Goal: Transaction & Acquisition: Subscribe to service/newsletter

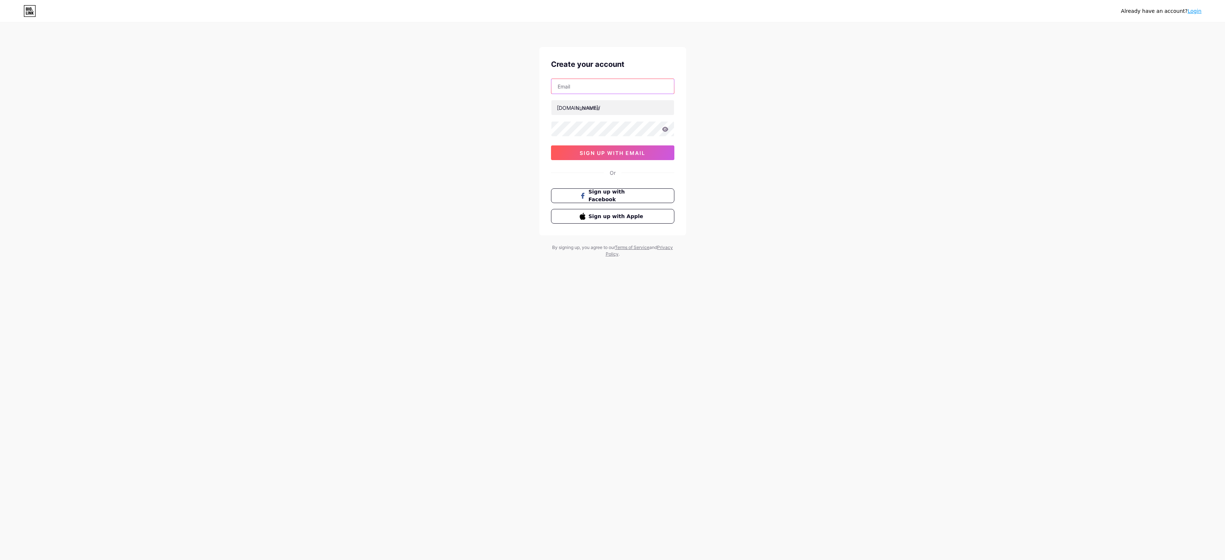
click at [572, 88] on input "text" at bounding box center [612, 86] width 123 height 15
type input "[EMAIL_ADDRESS][DOMAIN_NAME]"
click at [595, 107] on input "text" at bounding box center [612, 107] width 123 height 15
type input "camielblack"
click at [475, 140] on div "Already have an account? Login Create your account [EMAIL_ADDRESS][DOMAIN_NAME]…" at bounding box center [612, 140] width 1225 height 281
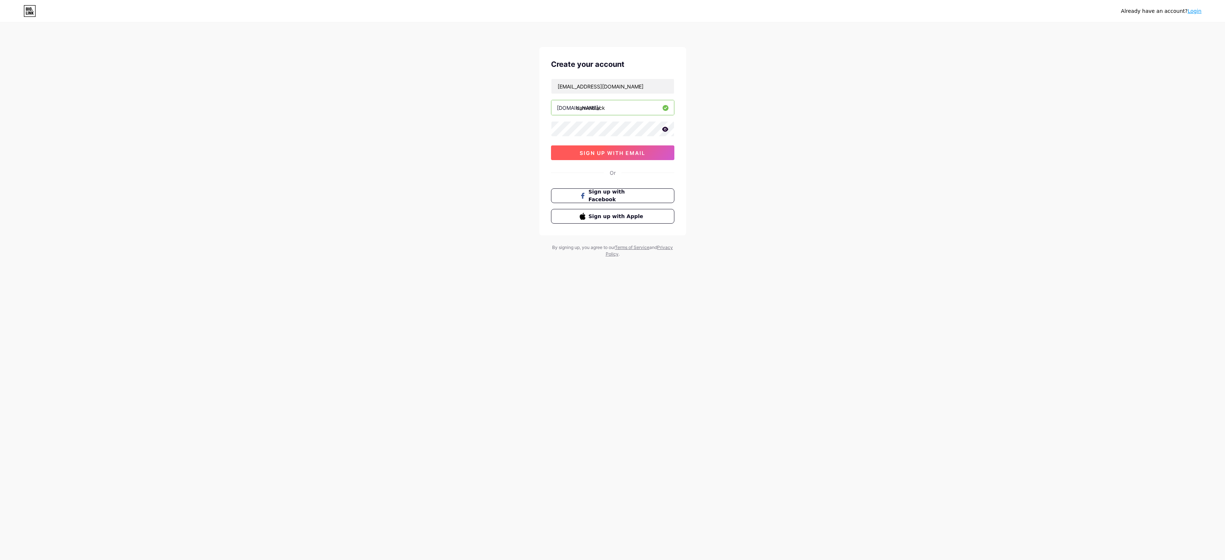
click at [609, 152] on span "sign up with email" at bounding box center [613, 153] width 66 height 6
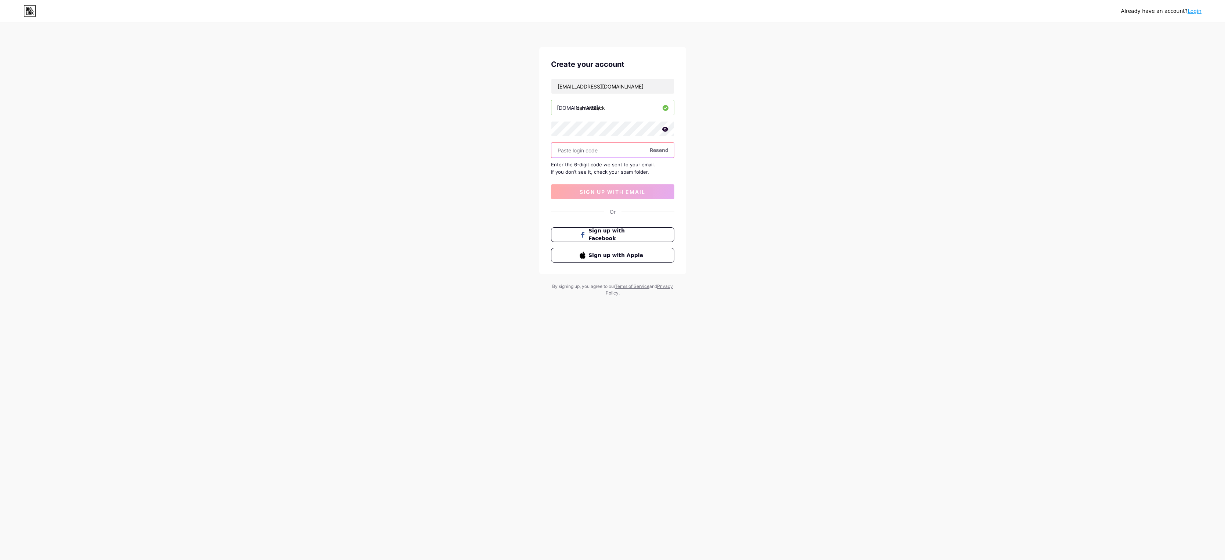
paste input "163982"
type input "163982"
click at [596, 195] on button "sign up with email" at bounding box center [612, 191] width 123 height 15
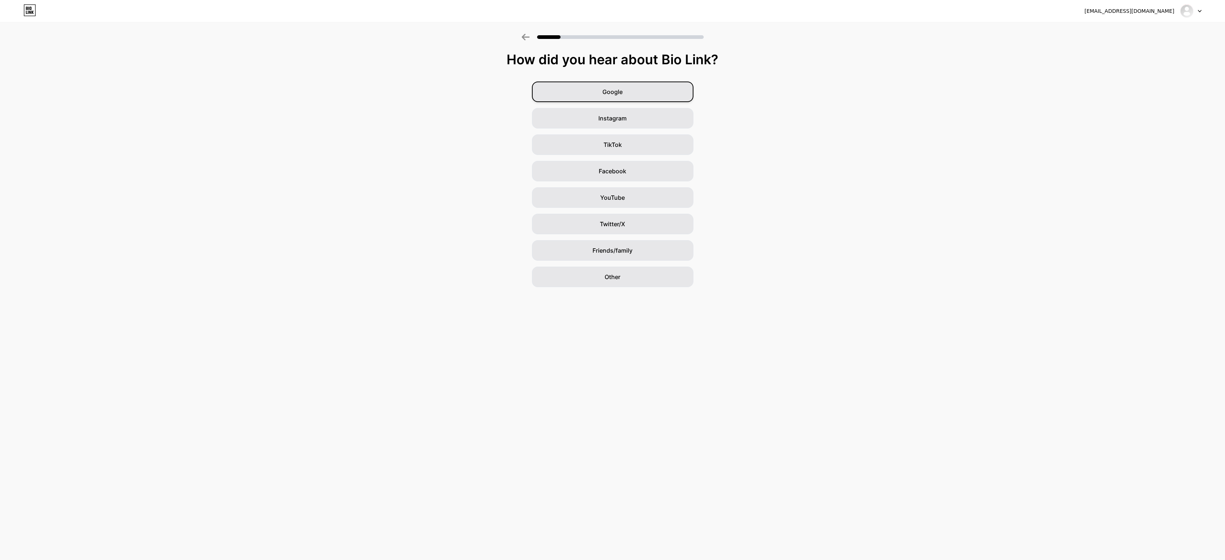
click at [598, 93] on div "Google" at bounding box center [613, 91] width 162 height 21
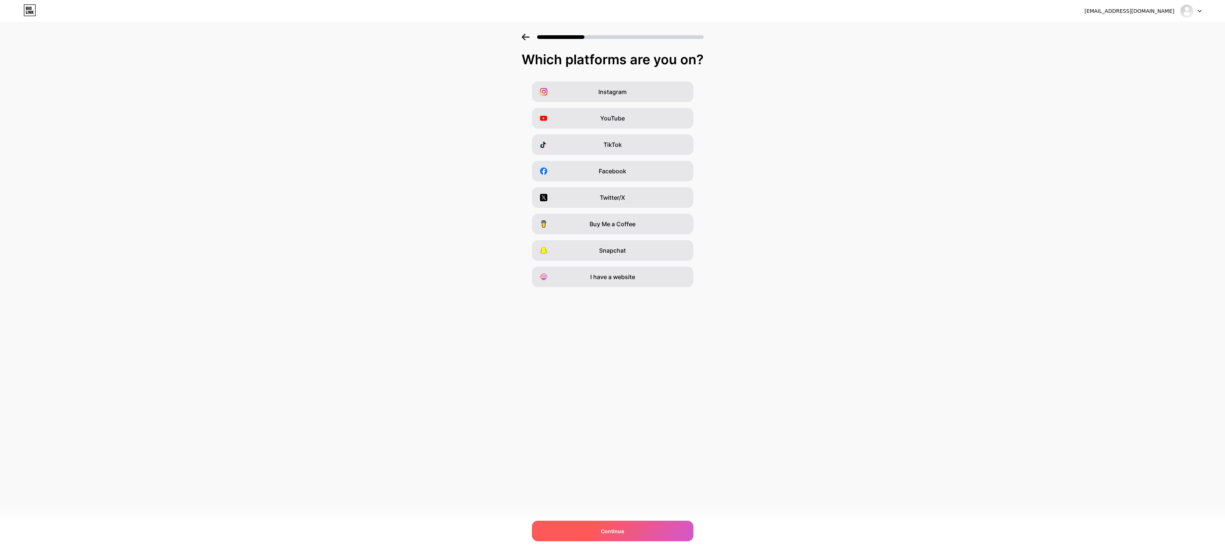
click at [625, 528] on div "Continue" at bounding box center [613, 531] width 162 height 21
click at [619, 200] on span "Twitter/X" at bounding box center [612, 197] width 25 height 9
click at [638, 530] on div "Continue" at bounding box center [613, 531] width 162 height 21
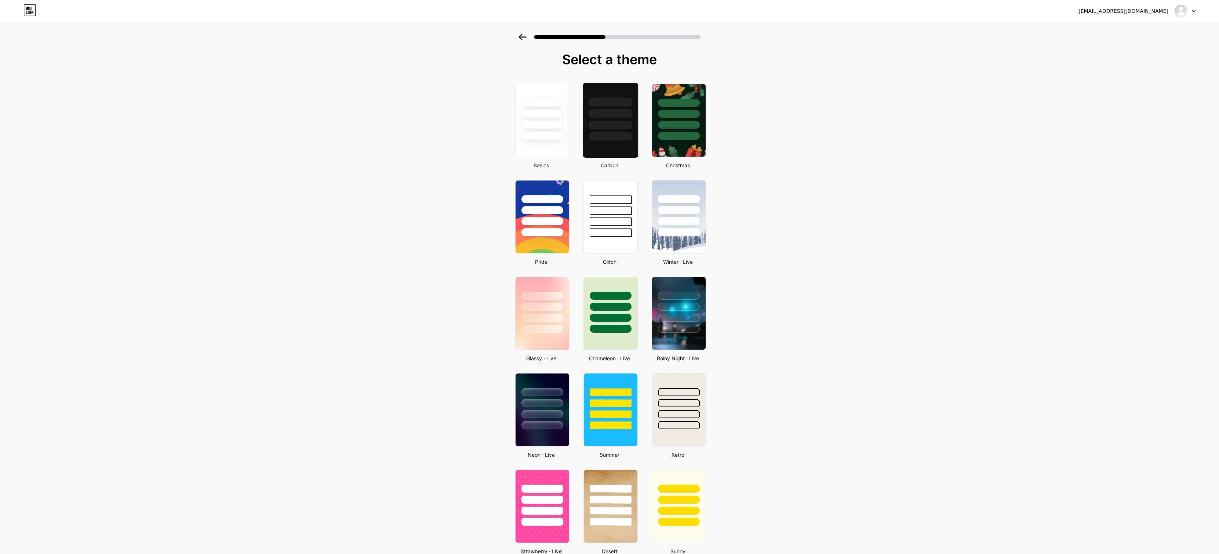
click at [613, 138] on div at bounding box center [610, 136] width 43 height 8
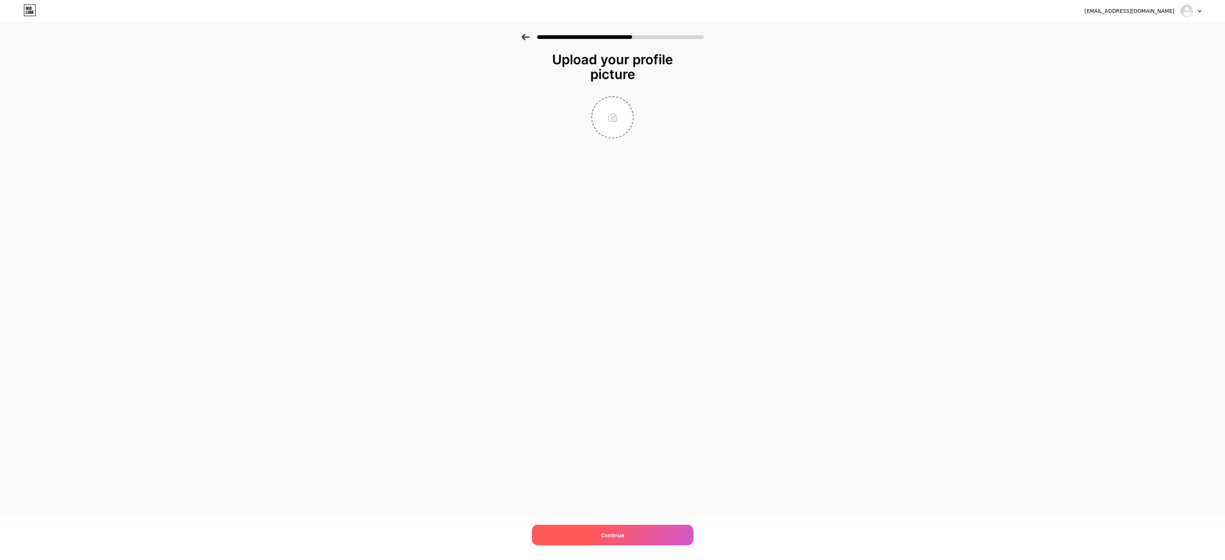
click at [624, 536] on div "Continue" at bounding box center [613, 535] width 162 height 21
click at [612, 120] on input "file" at bounding box center [612, 117] width 41 height 41
type input "C:\fakepath\camileblack_icon_v2.png"
click at [625, 531] on div "Continue" at bounding box center [613, 535] width 162 height 21
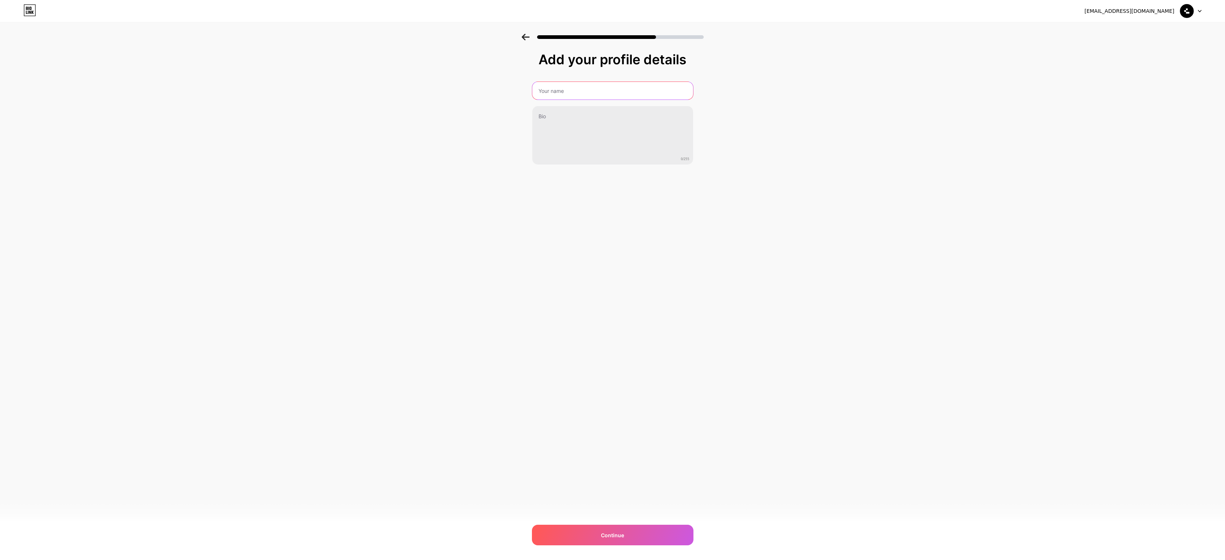
click at [564, 94] on input "text" at bounding box center [612, 91] width 161 height 18
type input "[PERSON_NAME]"
click at [549, 243] on div "[EMAIL_ADDRESS][DOMAIN_NAME] Logout Link Copied Add your profile details [PERSO…" at bounding box center [612, 280] width 1225 height 560
click at [639, 528] on div "Continue" at bounding box center [613, 535] width 162 height 21
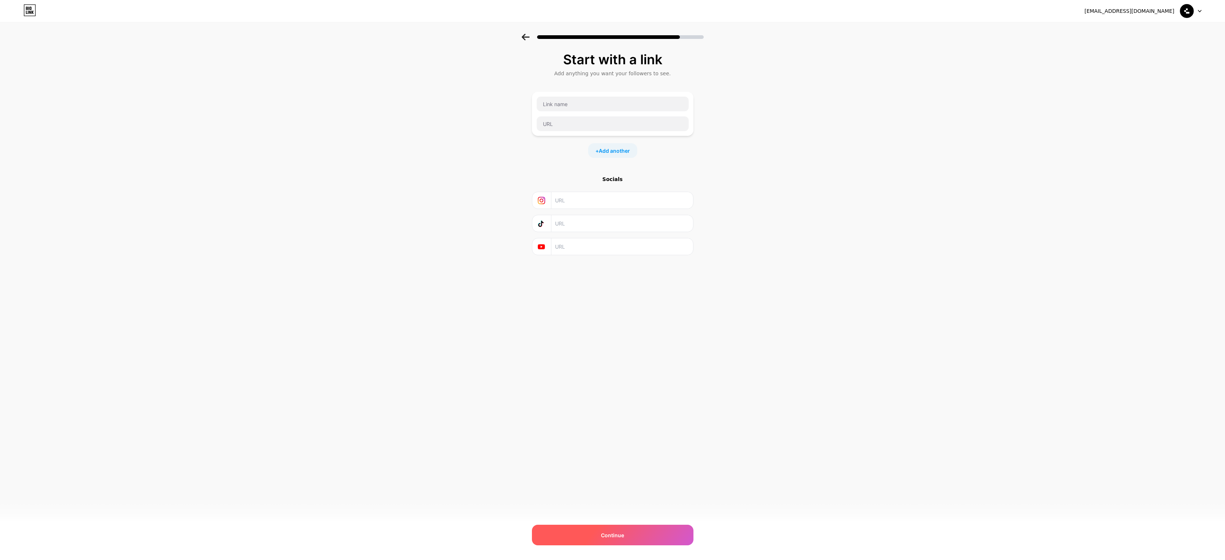
click at [609, 531] on span "Continue" at bounding box center [612, 535] width 23 height 8
click at [482, 163] on div "Start with a link Add anything you want your followers to see. Please add at le…" at bounding box center [612, 169] width 1225 height 271
click at [563, 215] on input "text" at bounding box center [621, 213] width 133 height 17
paste input "[URL][DOMAIN_NAME]"
type input "[URL][DOMAIN_NAME]"
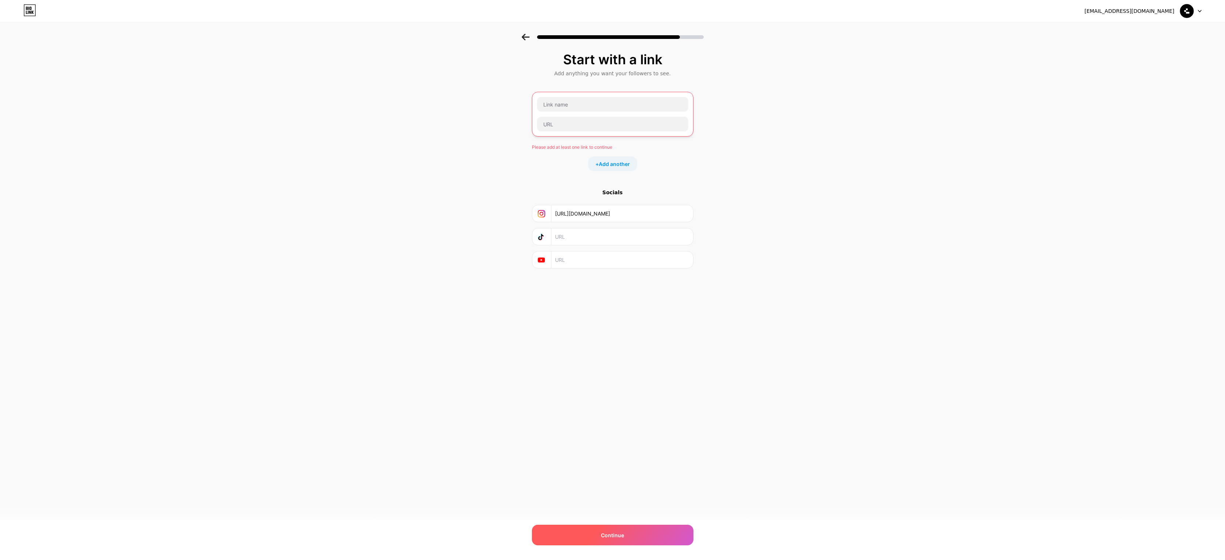
click at [626, 533] on div "Continue" at bounding box center [613, 535] width 162 height 21
click at [561, 103] on input "text" at bounding box center [612, 104] width 151 height 15
click at [560, 123] on input "text" at bounding box center [612, 124] width 151 height 15
paste input "[URL][DOMAIN_NAME]"
type input "[URL][DOMAIN_NAME]"
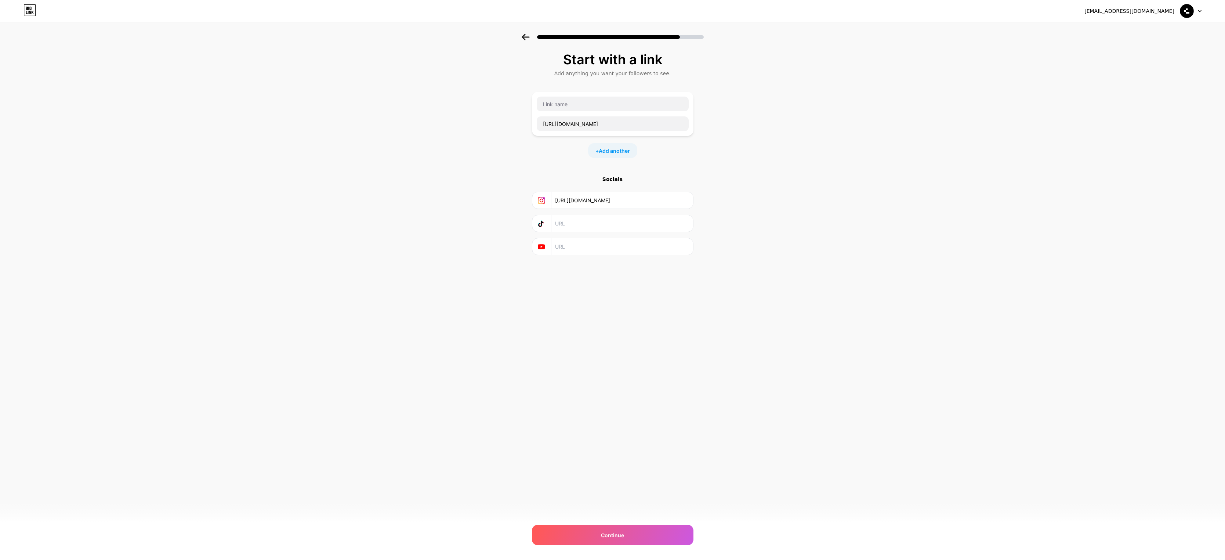
click at [459, 191] on div "Start with a link Add anything you want your followers to see. [URL][DOMAIN_NAM…" at bounding box center [612, 163] width 1225 height 258
click at [625, 532] on div "Continue" at bounding box center [613, 535] width 162 height 21
click at [568, 108] on input "text" at bounding box center [612, 104] width 151 height 15
type input "Instagram"
drag, startPoint x: 626, startPoint y: 357, endPoint x: 647, endPoint y: 473, distance: 118.2
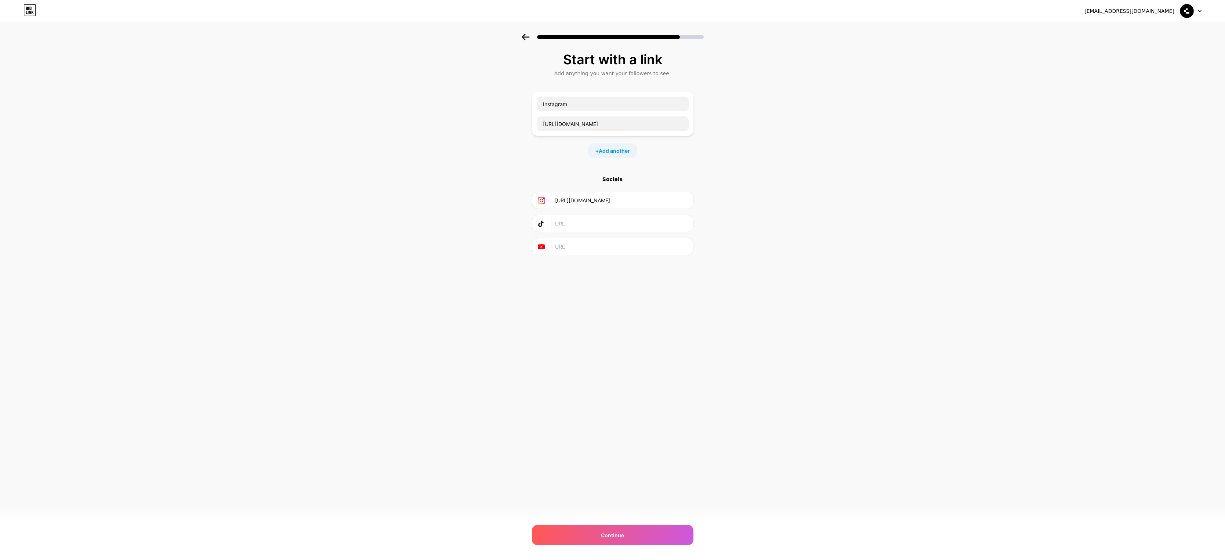
click at [627, 357] on div "[EMAIL_ADDRESS][DOMAIN_NAME] Logout Link Copied Start with a link Add anything …" at bounding box center [612, 280] width 1225 height 560
click at [624, 202] on input "[URL][DOMAIN_NAME]" at bounding box center [621, 200] width 133 height 17
click at [570, 326] on div "[EMAIL_ADDRESS][DOMAIN_NAME] Logout Link Copied Start with a link Add anything …" at bounding box center [612, 280] width 1225 height 560
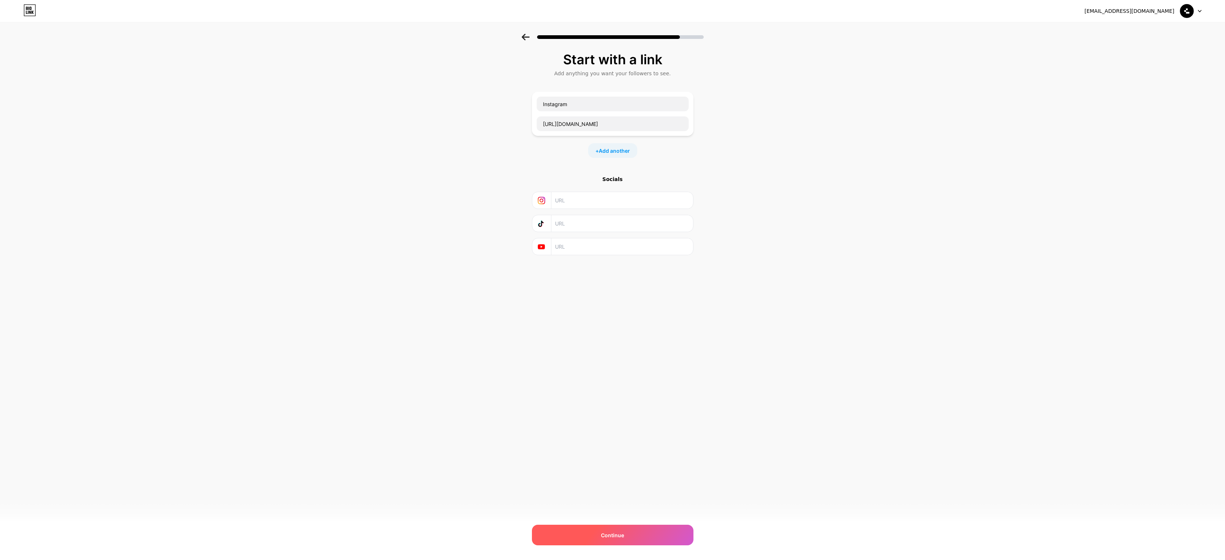
click at [624, 534] on div "Continue" at bounding box center [613, 535] width 162 height 21
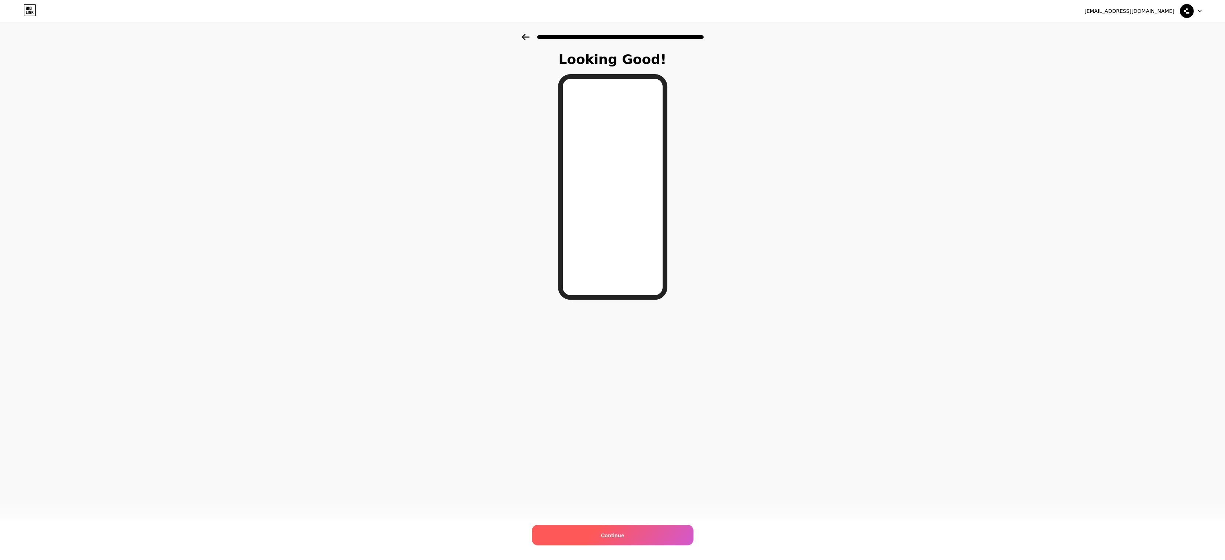
click at [630, 532] on div "Continue" at bounding box center [613, 535] width 162 height 21
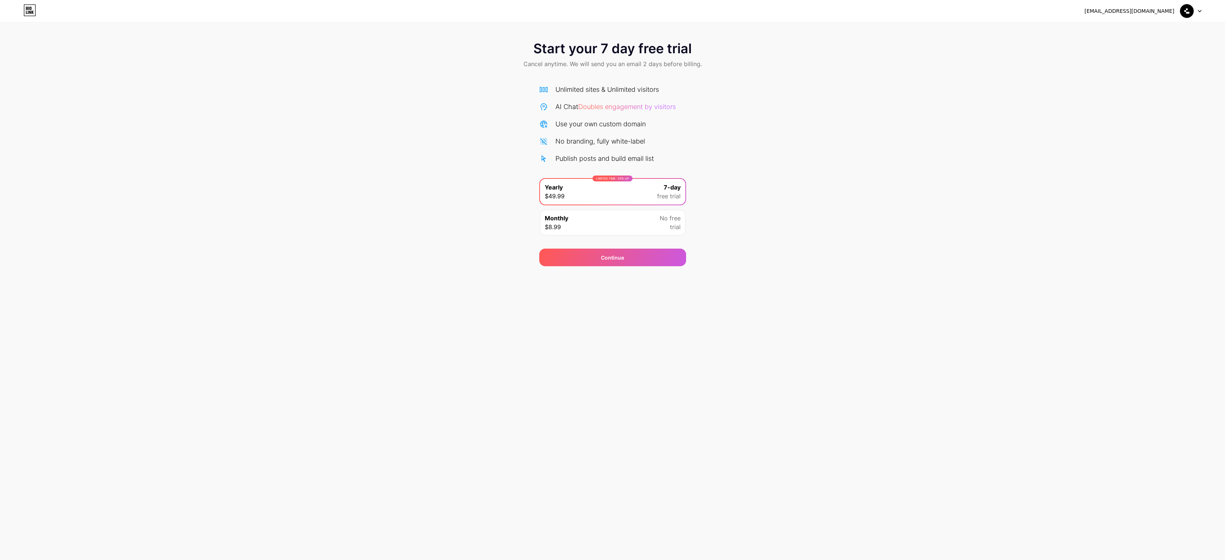
click at [651, 188] on div "LIMITED TIME : 50% off Yearly $49.99 7-day free trial" at bounding box center [612, 192] width 145 height 26
